Goal: Navigation & Orientation: Find specific page/section

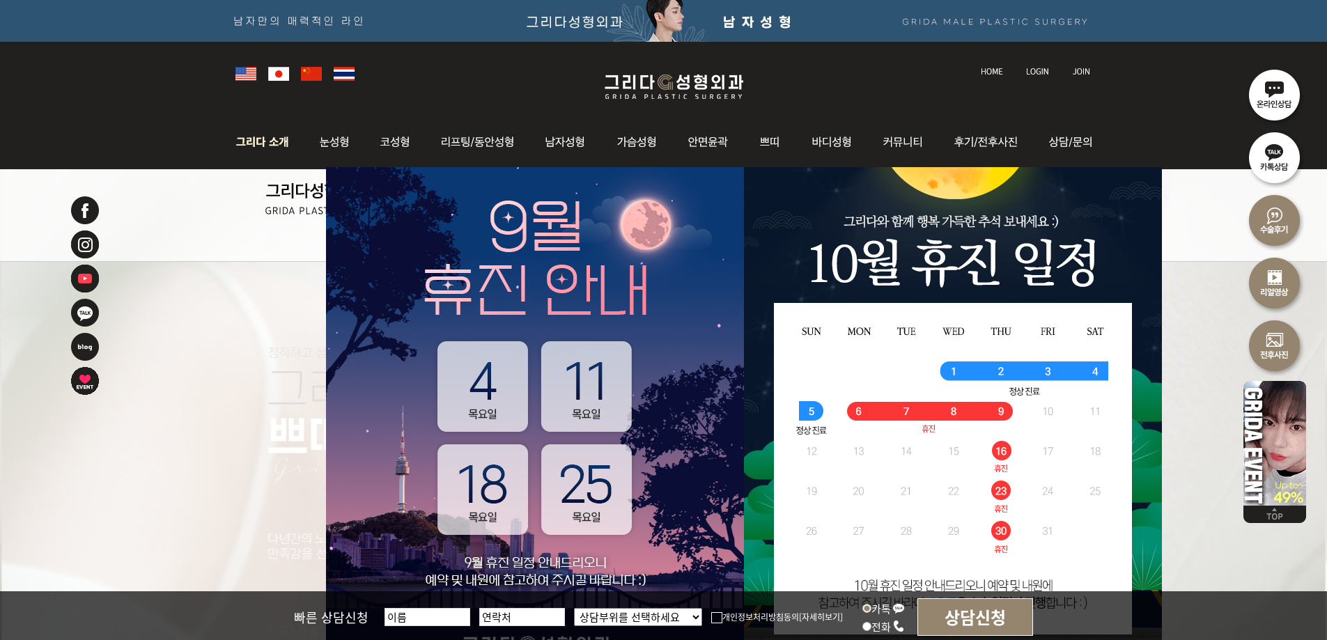
click at [270, 142] on img at bounding box center [265, 142] width 75 height 54
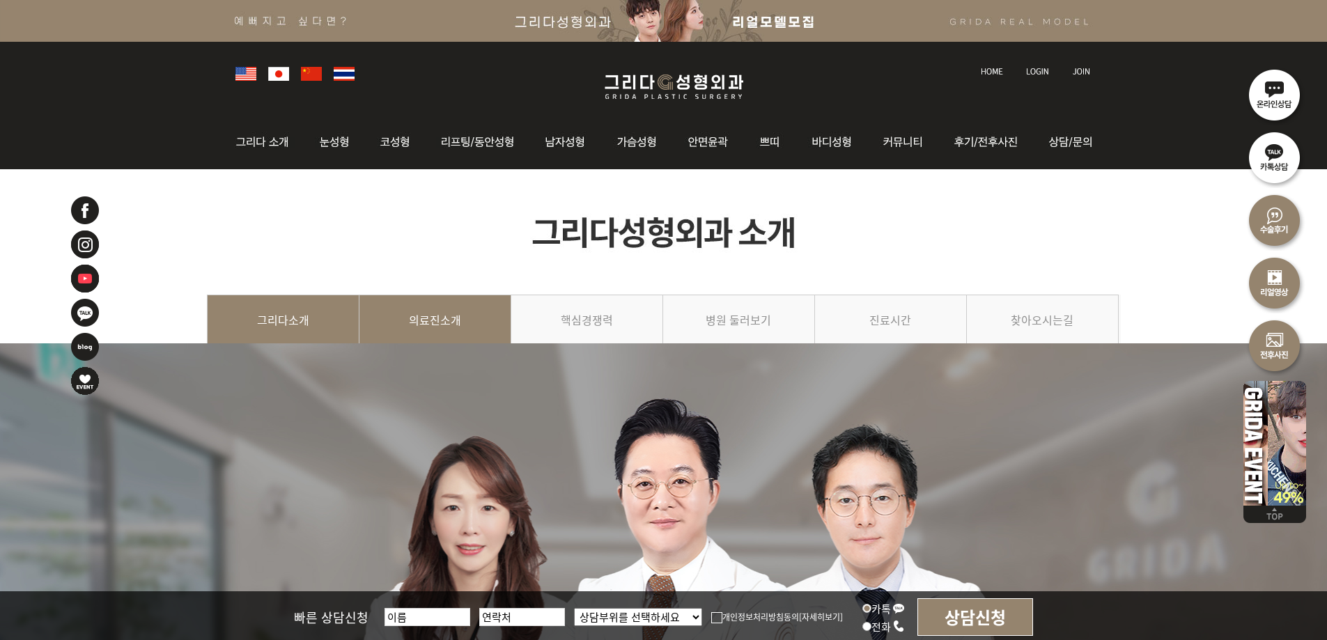
click at [499, 322] on link "의료진소개" at bounding box center [435, 326] width 152 height 63
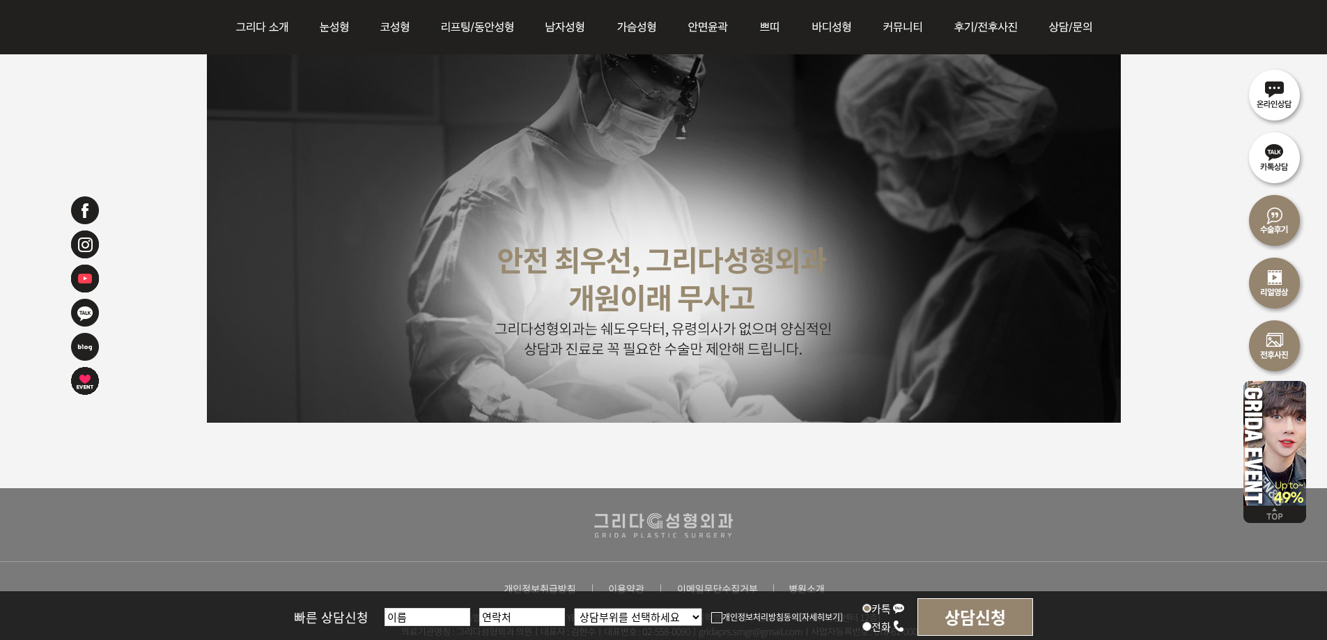
scroll to position [3560, 0]
